Goal: Transaction & Acquisition: Purchase product/service

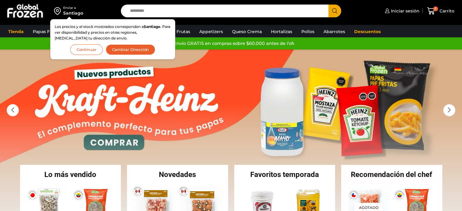
click at [91, 50] on button "Continuar" at bounding box center [86, 49] width 33 height 11
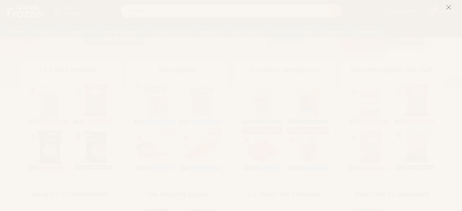
scroll to position [110, 0]
click at [449, 8] on line at bounding box center [449, 7] width 4 height 4
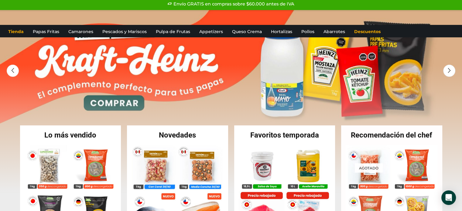
scroll to position [0, 0]
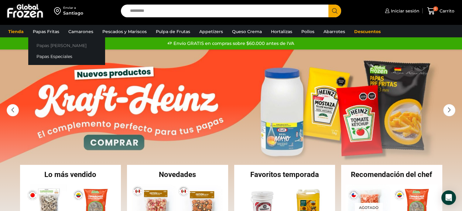
click at [49, 46] on link "Papas [PERSON_NAME]" at bounding box center [66, 45] width 77 height 11
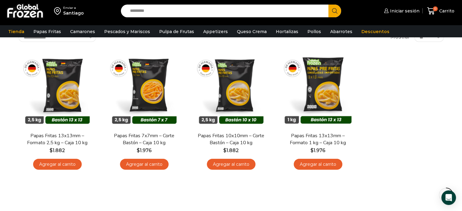
scroll to position [39, 0]
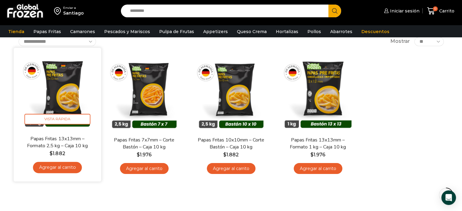
click at [57, 140] on link "Papas Fritas 13x13mm – Formato 2,5 kg – Caja 10 kg" at bounding box center [57, 142] width 71 height 14
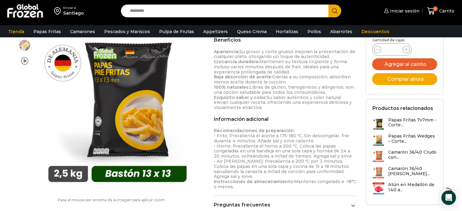
scroll to position [311, 0]
